Goal: Browse casually

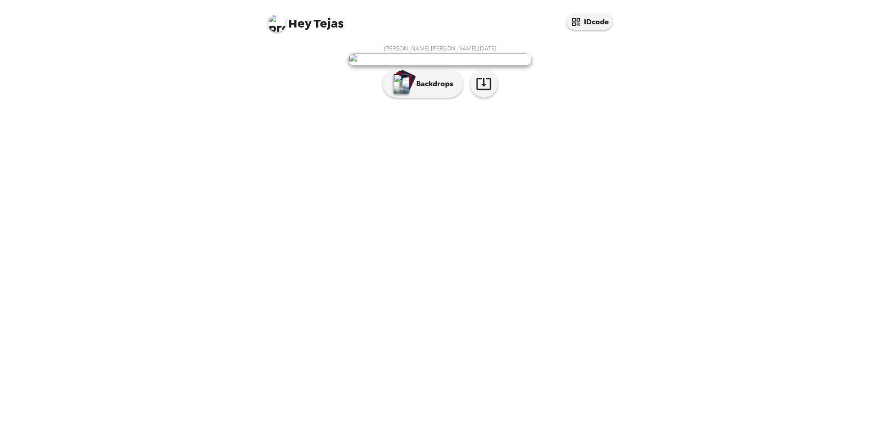
click at [447, 65] on img at bounding box center [439, 59] width 183 height 12
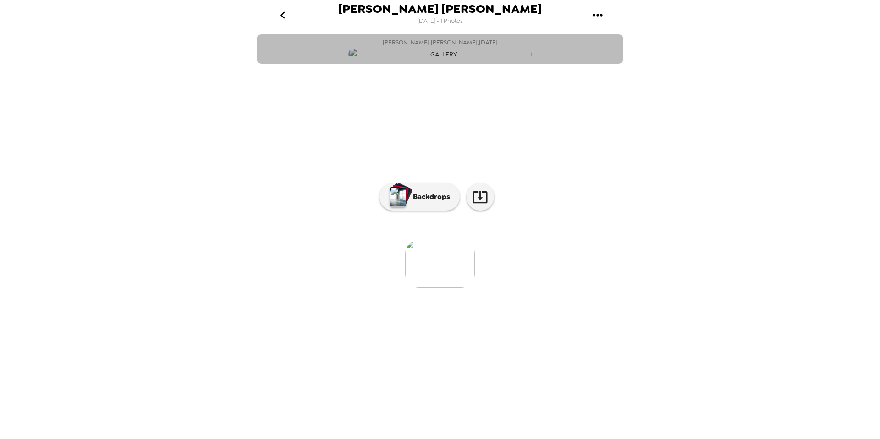
click at [446, 61] on img "button" at bounding box center [439, 54] width 183 height 13
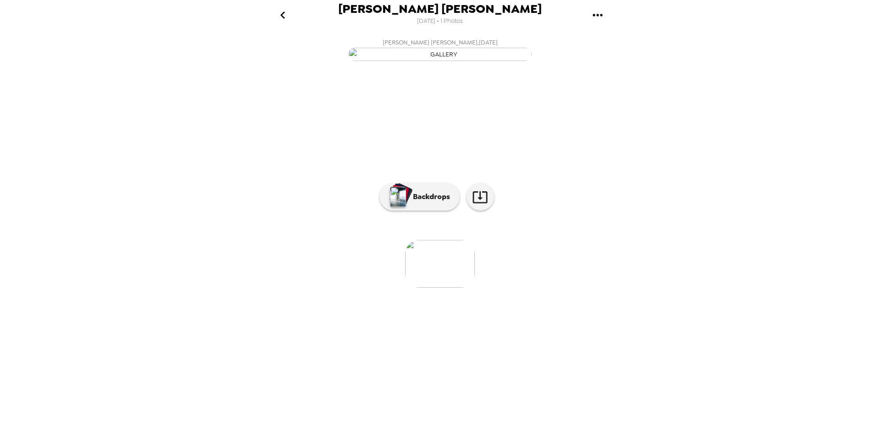
click at [438, 61] on img "button" at bounding box center [439, 54] width 183 height 13
click at [438, 287] on img at bounding box center [440, 264] width 70 height 48
